Goal: Task Accomplishment & Management: Use online tool/utility

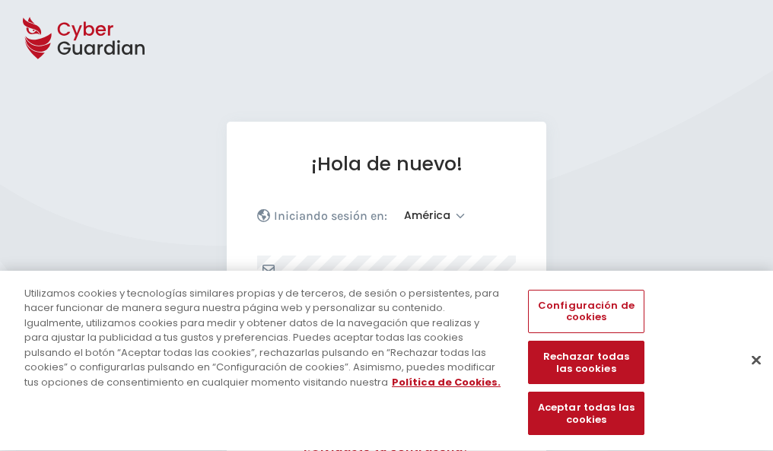
select select "América"
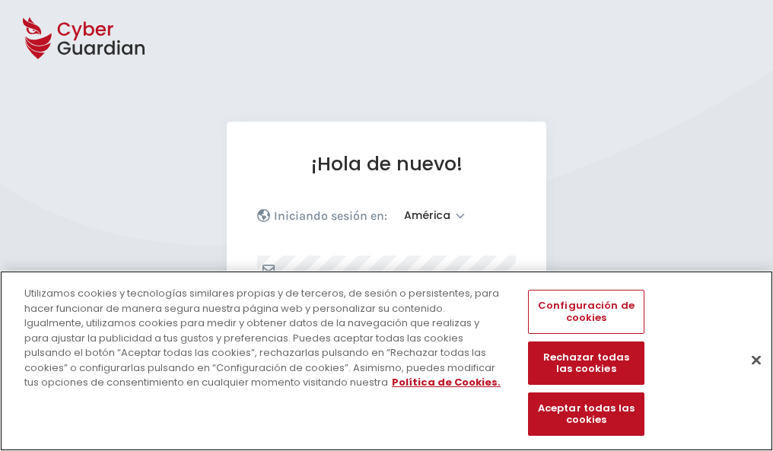
scroll to position [199, 0]
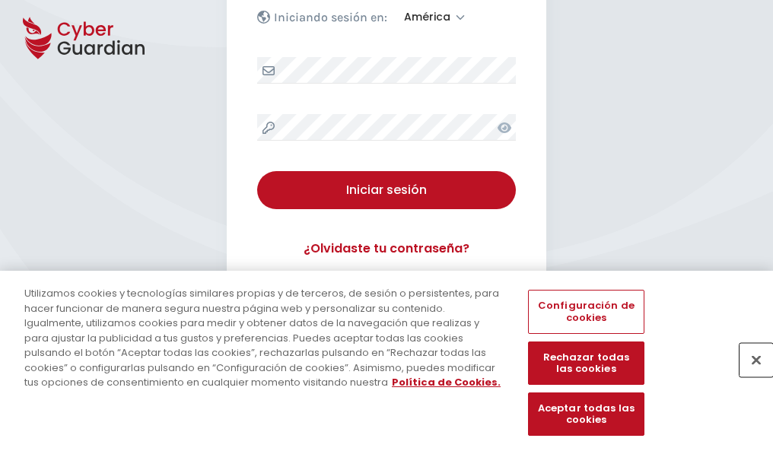
click at [748, 376] on button "Cerrar" at bounding box center [755, 359] width 33 height 33
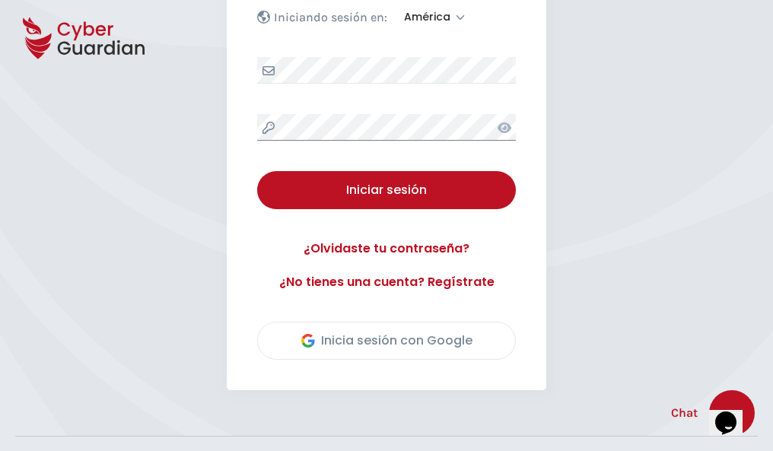
scroll to position [345, 0]
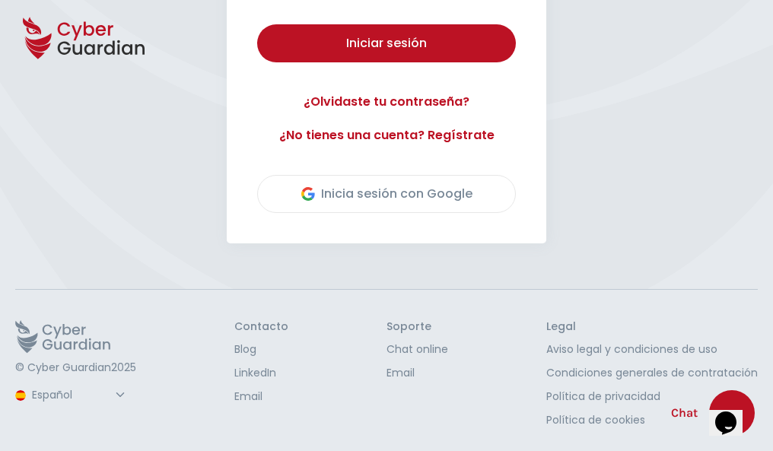
click at [257, 24] on button "Iniciar sesión" at bounding box center [386, 43] width 259 height 38
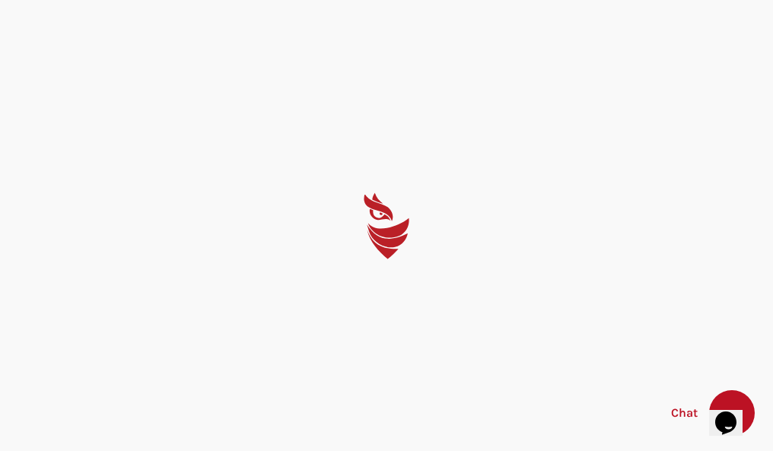
scroll to position [0, 0]
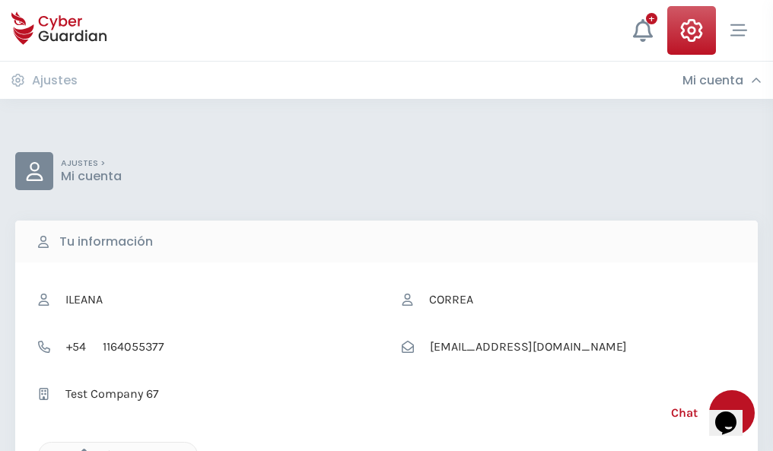
click at [80, 450] on icon "button" at bounding box center [80, 455] width 13 height 13
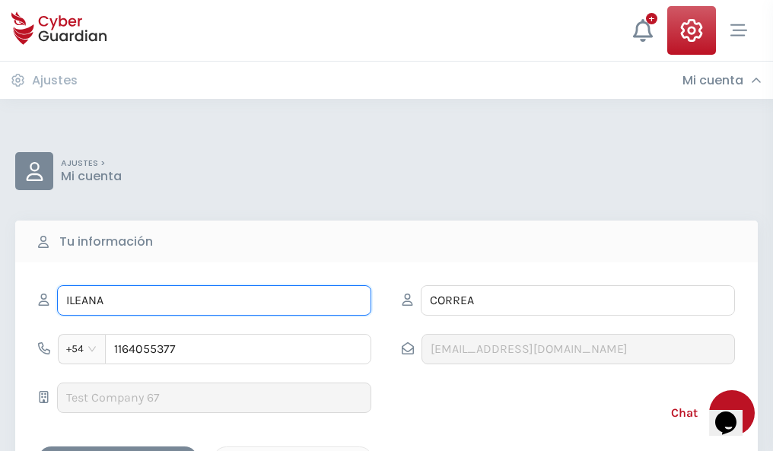
click at [214, 300] on input "ILEANA" at bounding box center [214, 300] width 314 height 30
type input "I"
type input "Blanca"
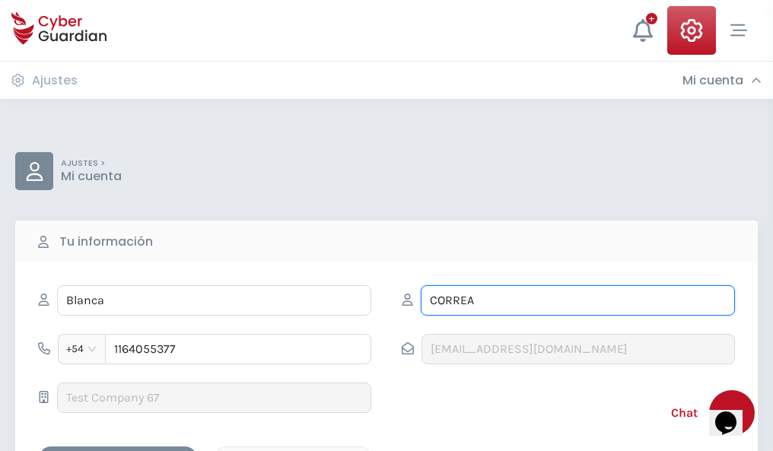
click at [577, 300] on input "CORREA" at bounding box center [578, 300] width 314 height 30
type input "C"
type input "Villalonga"
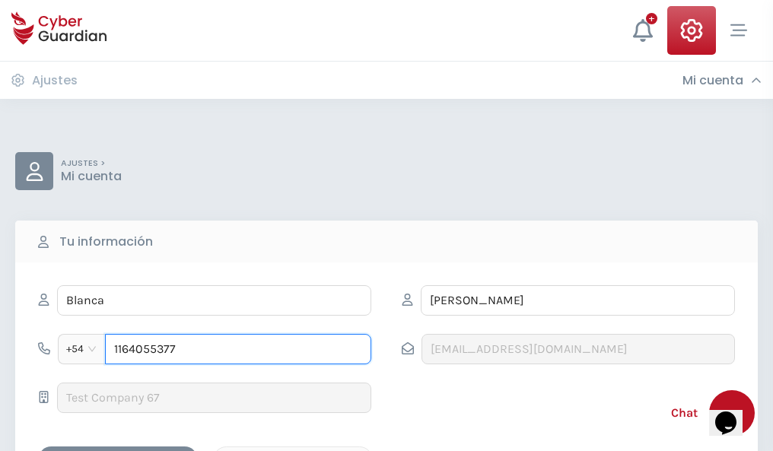
click at [238, 349] on input "1164055377" at bounding box center [238, 349] width 266 height 30
type input "1"
type input "4817119364"
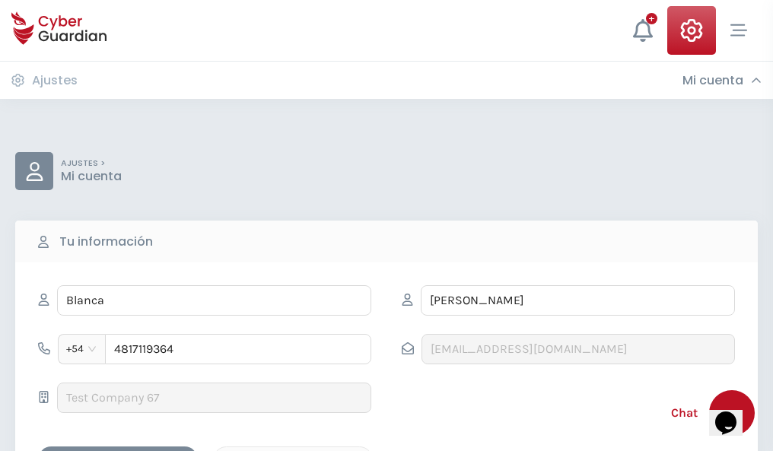
click at [293, 450] on div "Cancelar" at bounding box center [292, 459] width 135 height 19
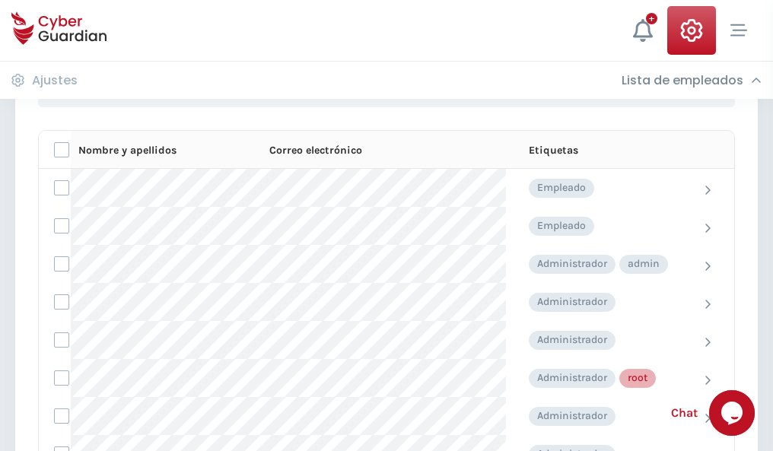
scroll to position [765, 0]
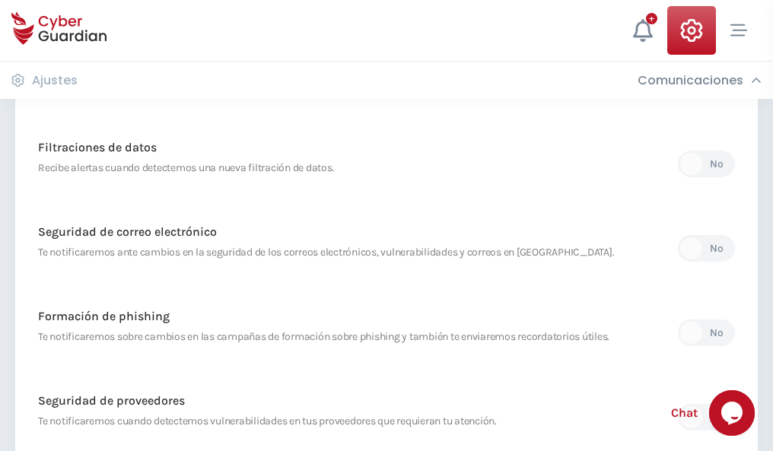
scroll to position [801, 0]
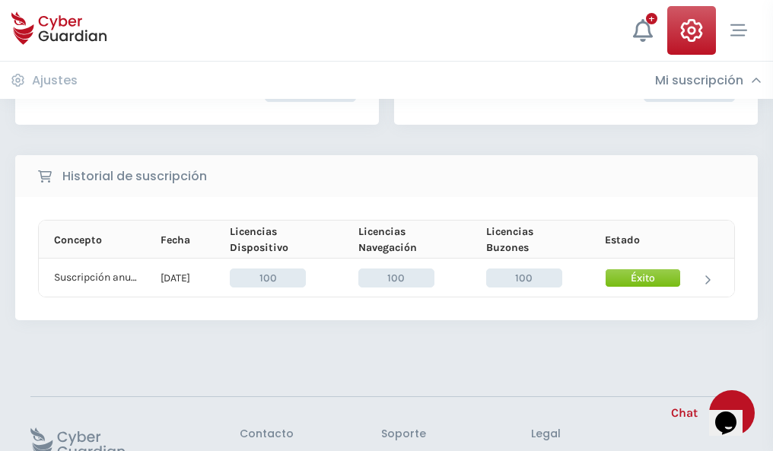
scroll to position [386, 0]
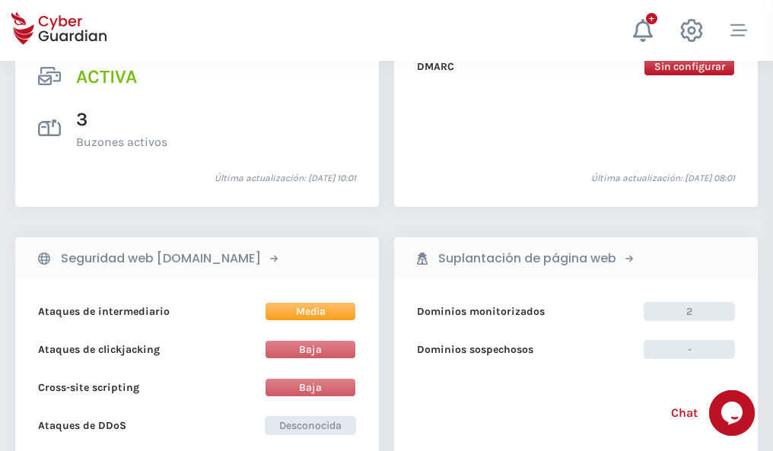
scroll to position [1546, 0]
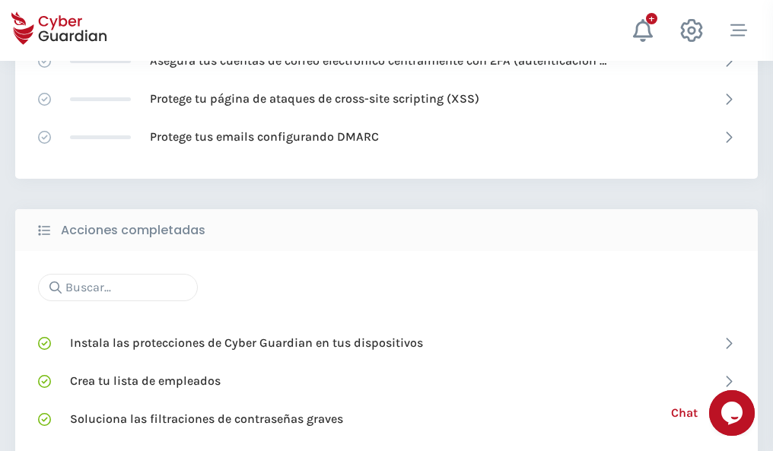
scroll to position [1013, 0]
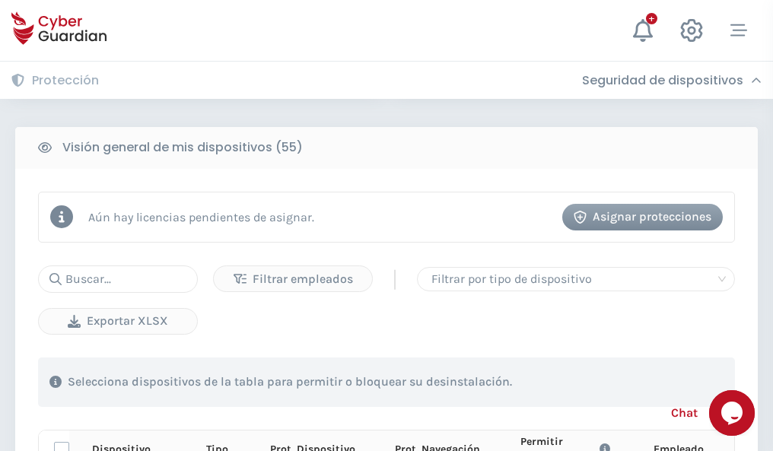
scroll to position [1344, 0]
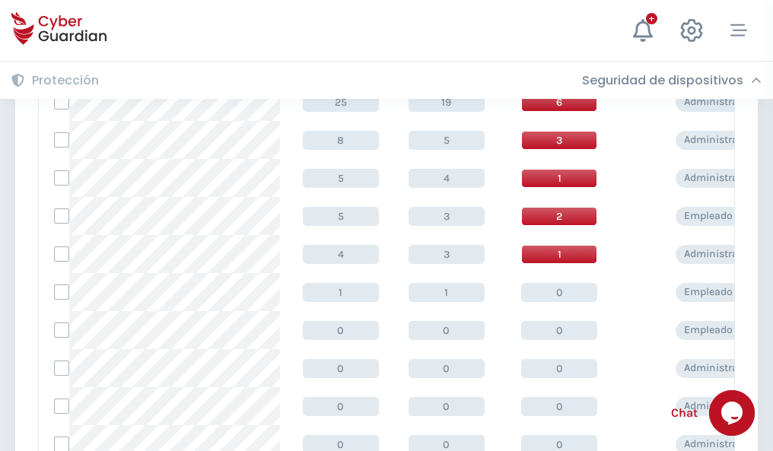
scroll to position [767, 0]
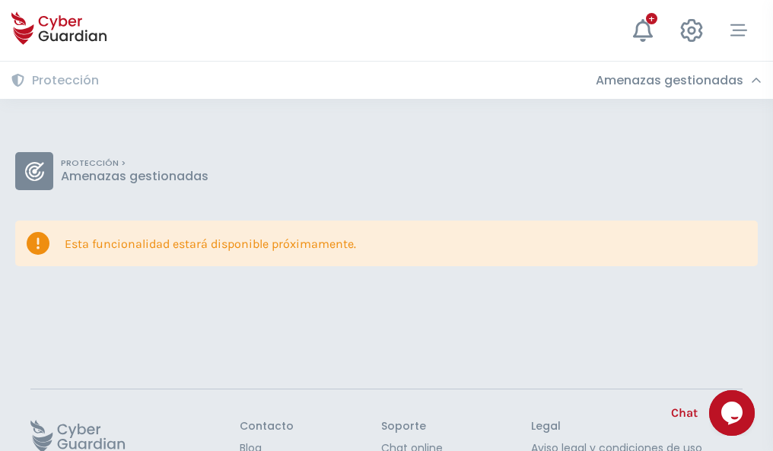
scroll to position [99, 0]
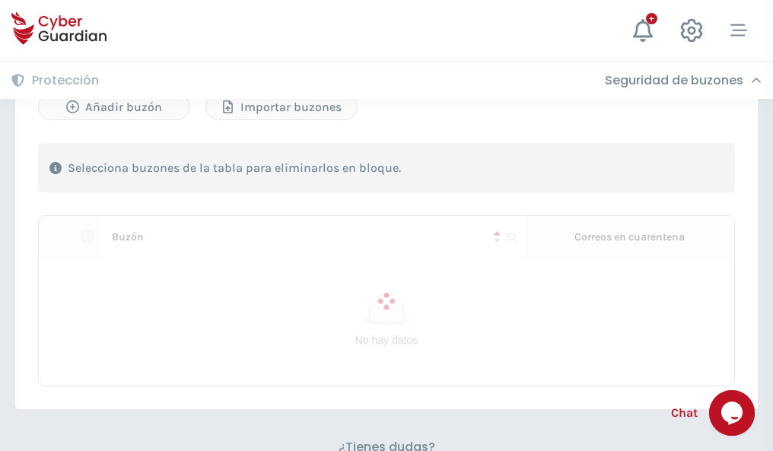
scroll to position [651, 0]
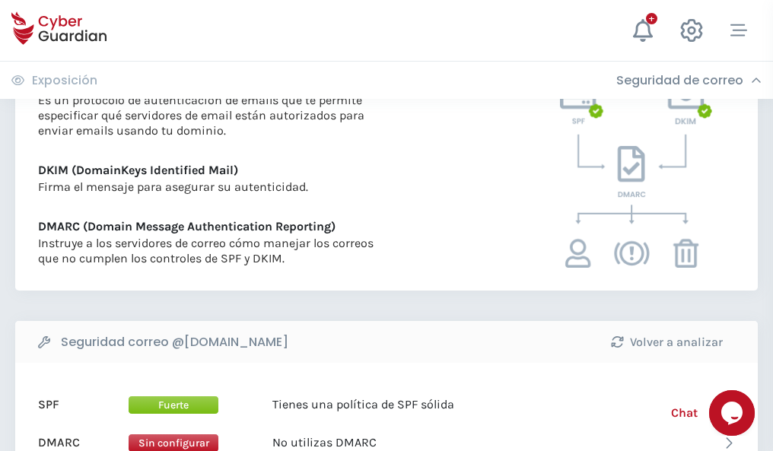
scroll to position [821, 0]
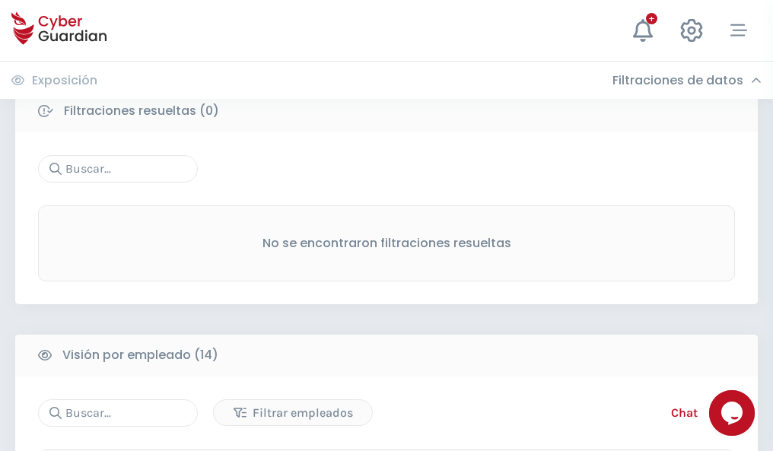
scroll to position [1374, 0]
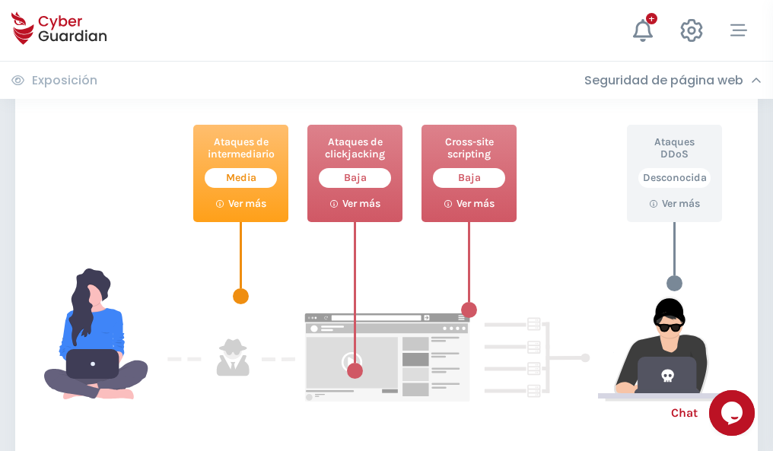
scroll to position [828, 0]
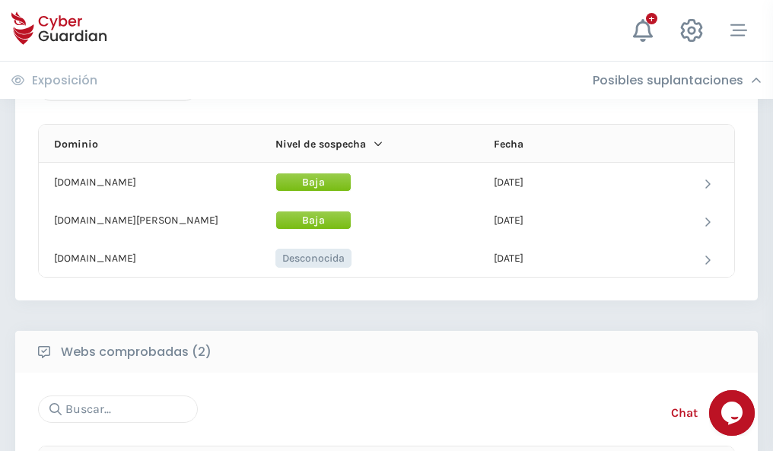
scroll to position [913, 0]
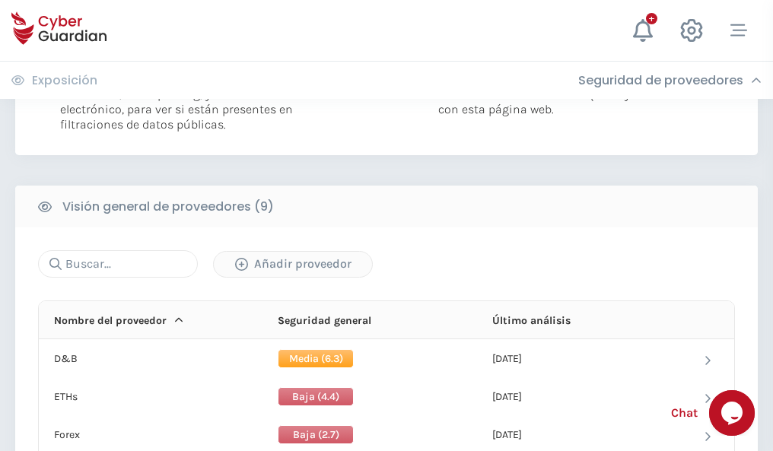
scroll to position [1095, 0]
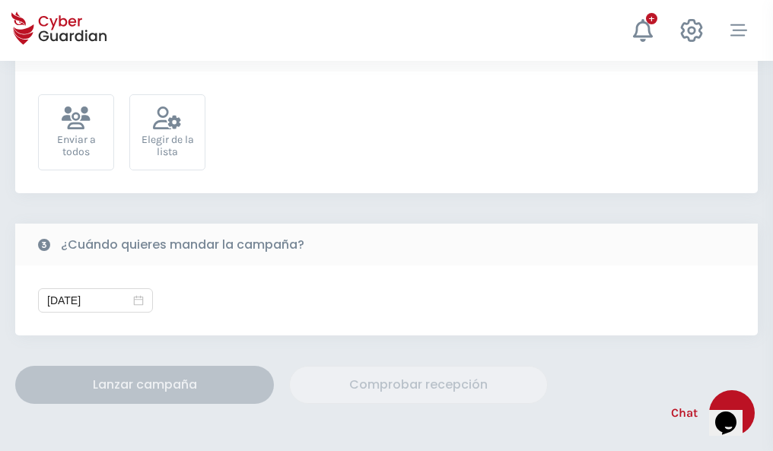
scroll to position [557, 0]
